Goal: Use online tool/utility

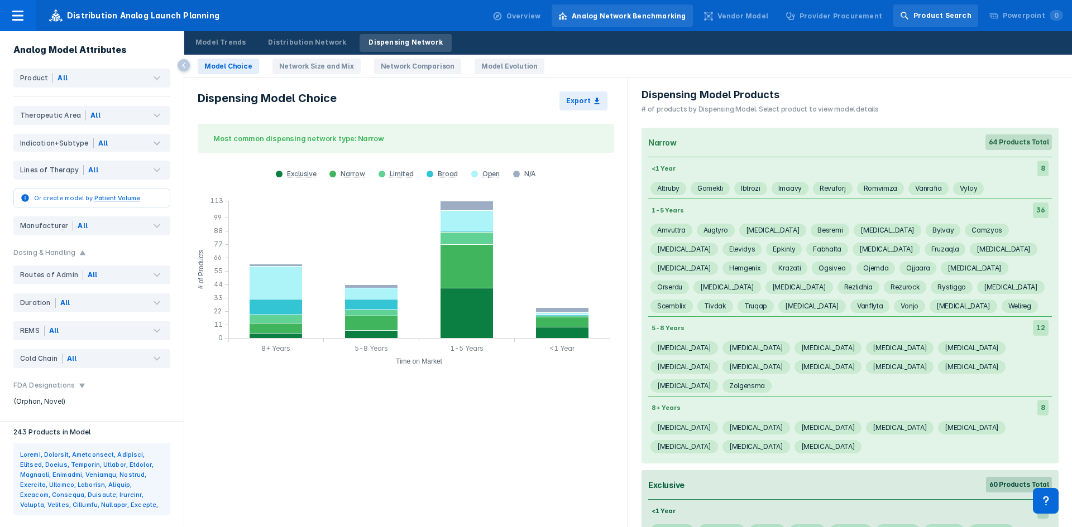
click at [920, 13] on div "Product Search" at bounding box center [935, 15] width 85 height 22
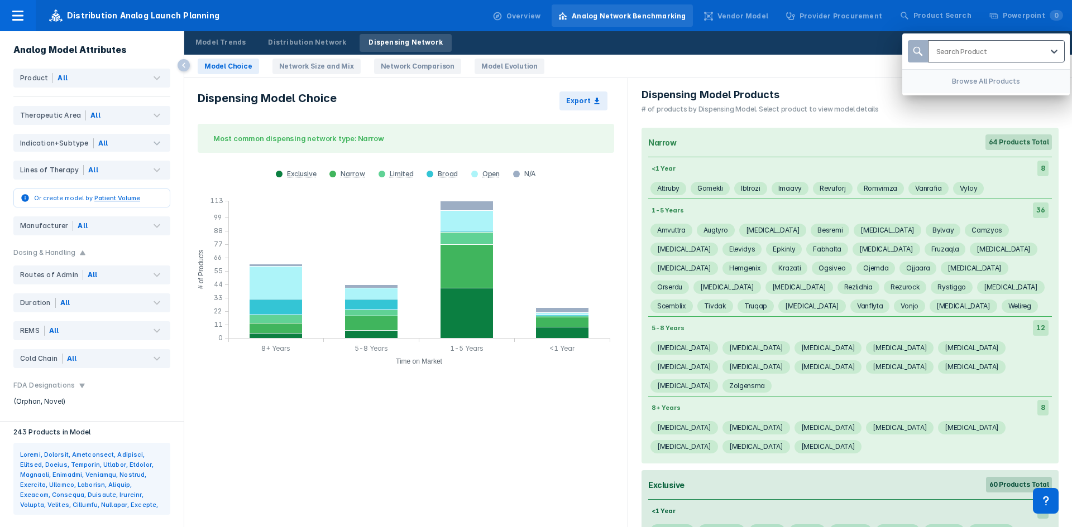
click at [948, 51] on div at bounding box center [989, 51] width 106 height 11
type input "descov"
